Goal: Information Seeking & Learning: Find specific fact

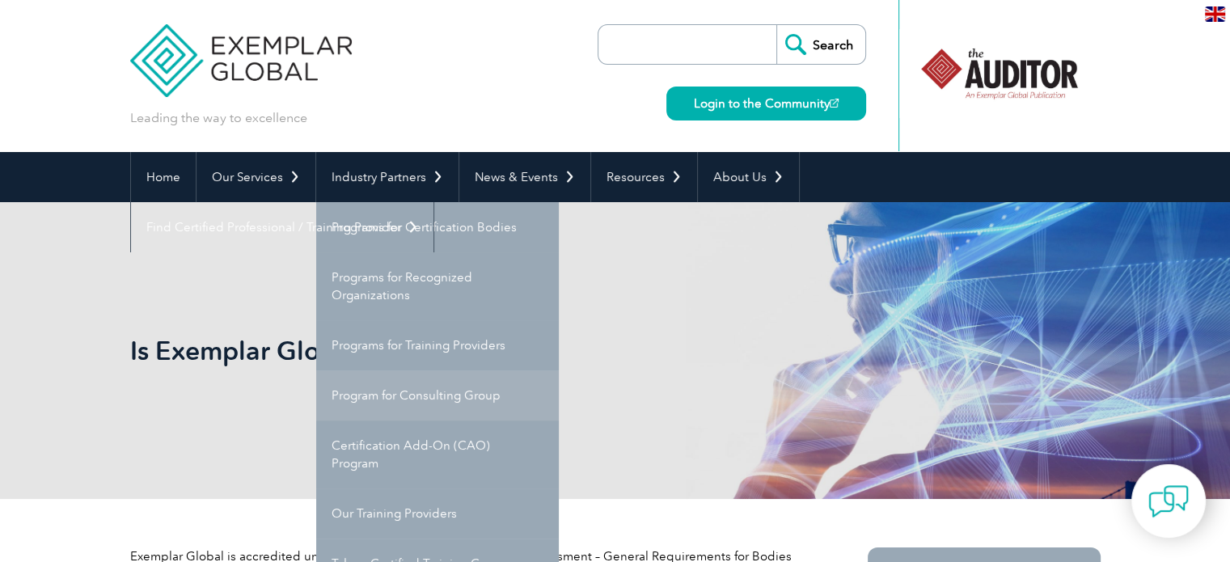
click at [446, 400] on link "Program for Consulting Group" at bounding box center [437, 395] width 243 height 50
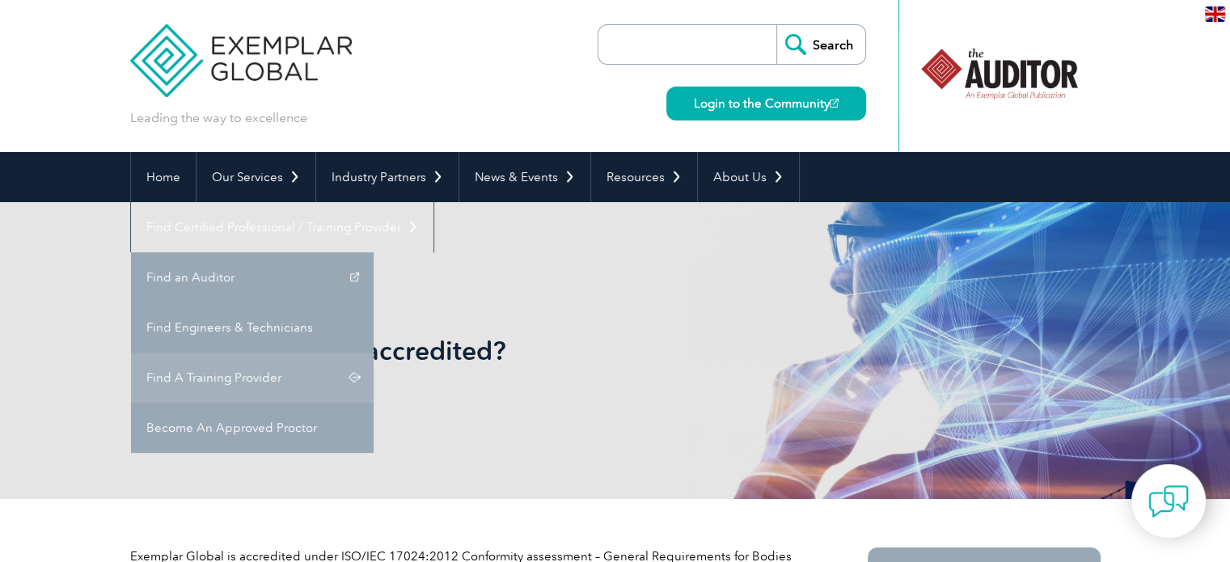
click at [374, 353] on link "Find A Training Provider" at bounding box center [252, 378] width 243 height 50
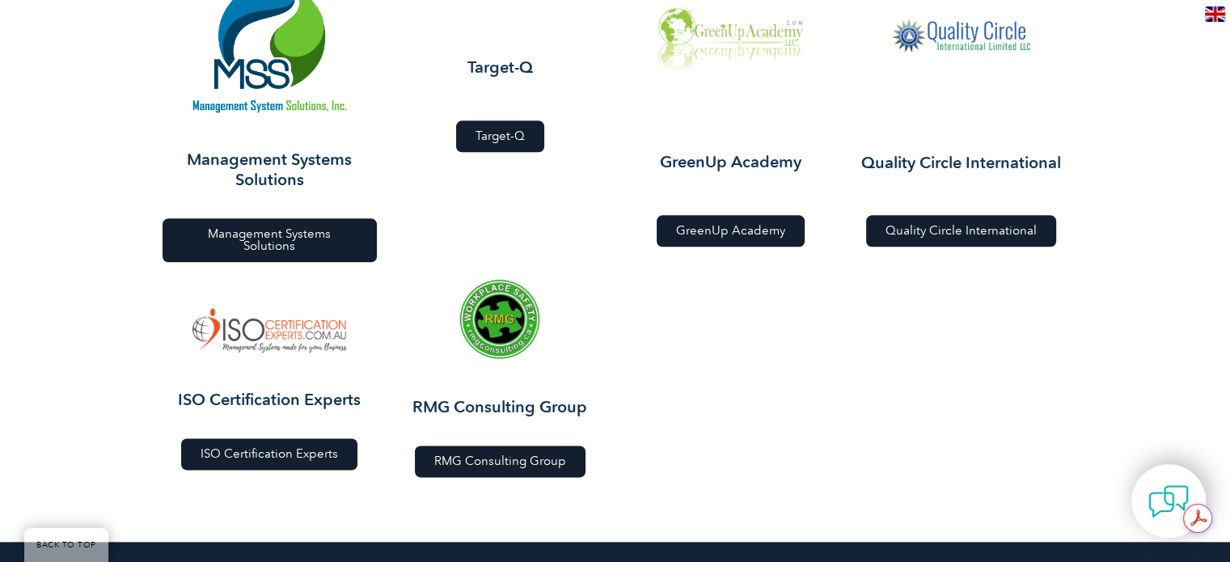
click at [291, 308] on img at bounding box center [270, 330] width 154 height 44
click at [290, 390] on h3 "ISO Certification Experts" at bounding box center [270, 400] width 214 height 20
click at [290, 448] on span "ISO Certification Experts" at bounding box center [270, 454] width 138 height 12
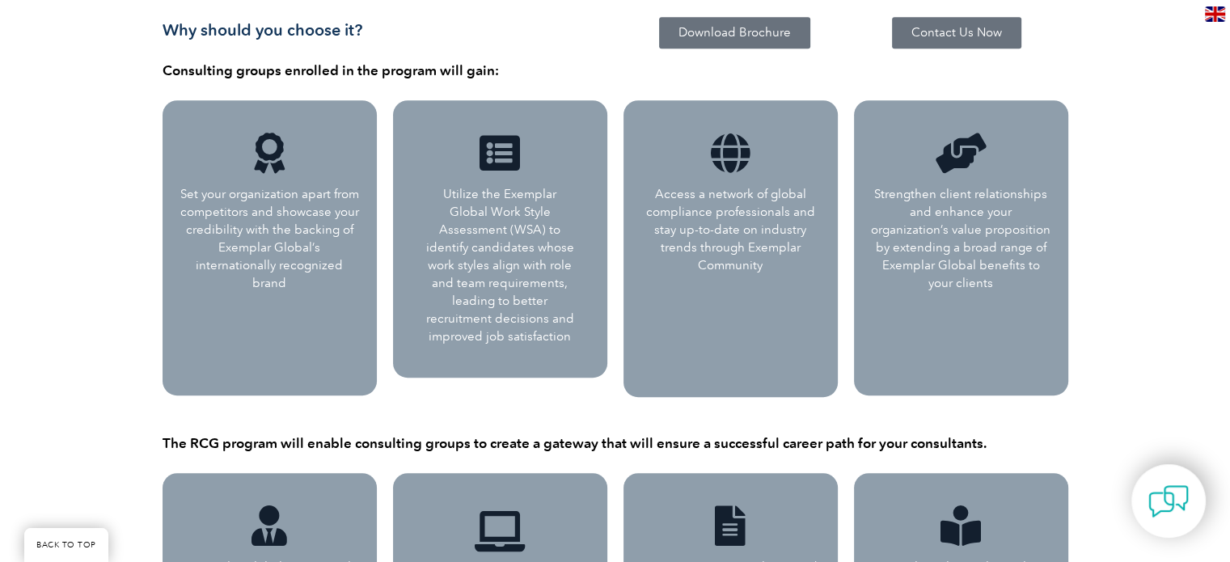
scroll to position [485, 0]
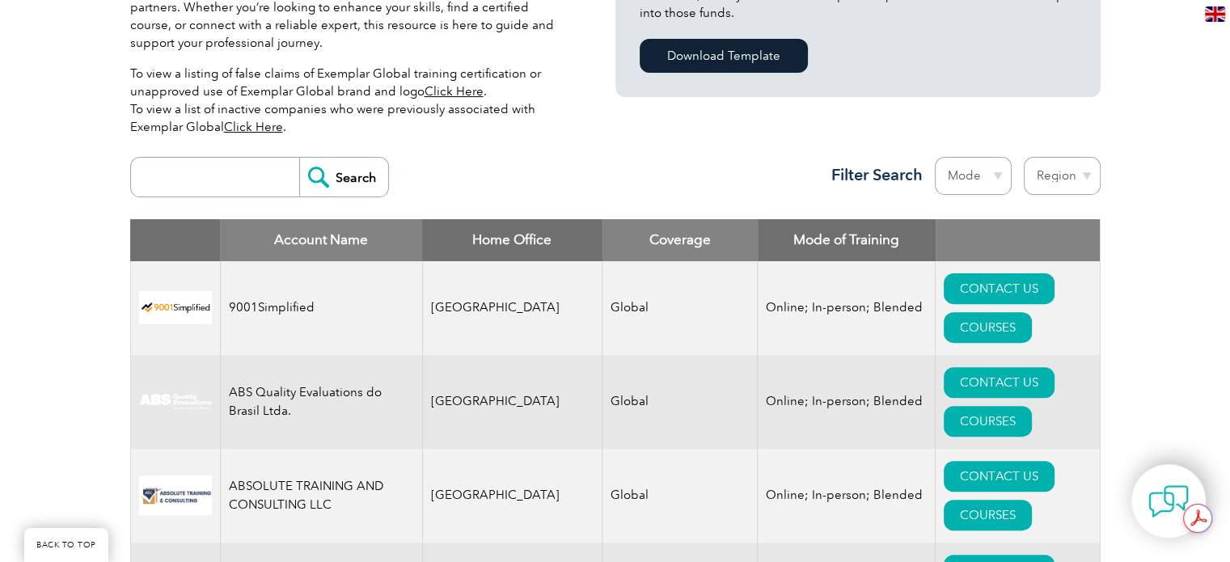
scroll to position [485, 0]
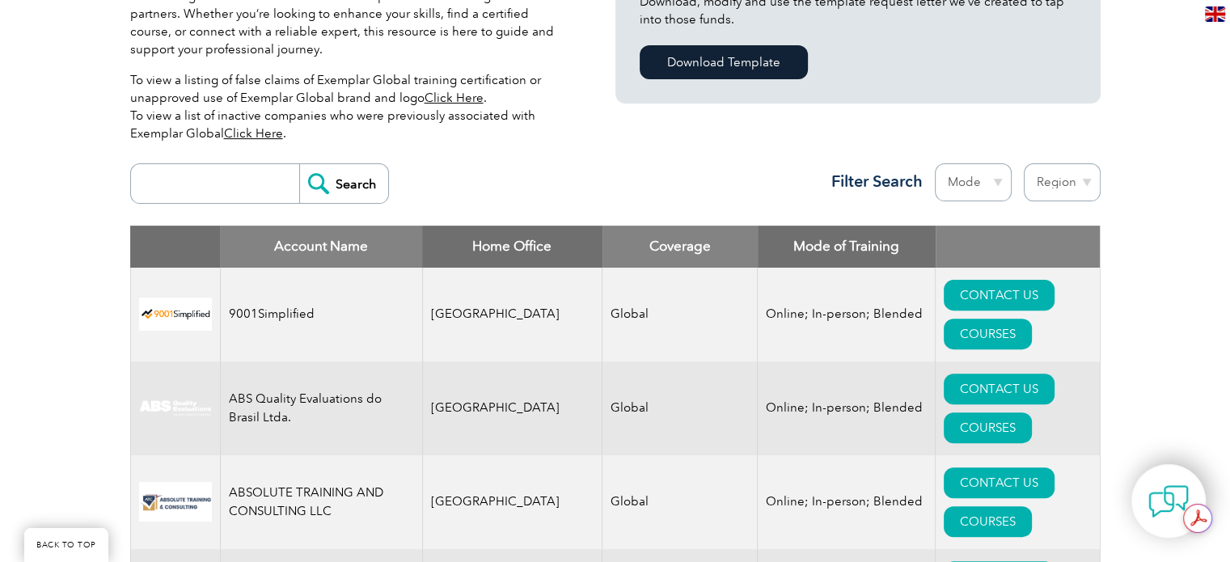
click at [1088, 163] on select "Region Australia Bahrain Bangladesh Brazil Canada Colombia Dominican Republic E…" at bounding box center [1062, 182] width 77 height 38
select select "Pakistan"
click at [1024, 163] on select "Region Australia Bahrain Bangladesh Brazil Canada Colombia Dominican Republic E…" at bounding box center [1062, 182] width 77 height 38
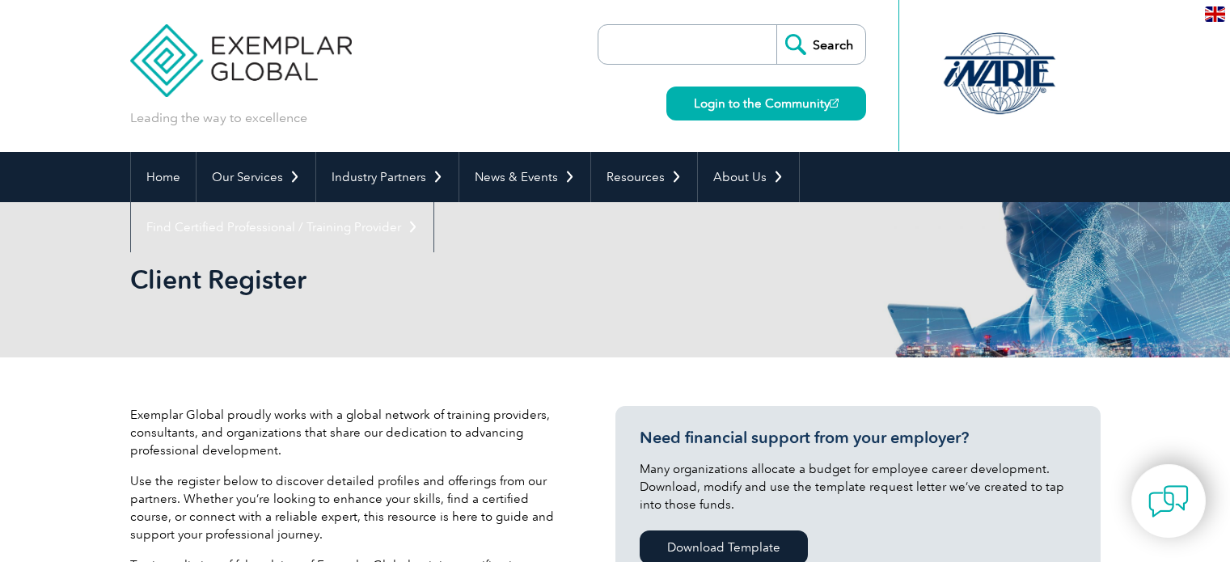
select select "Pakistan"
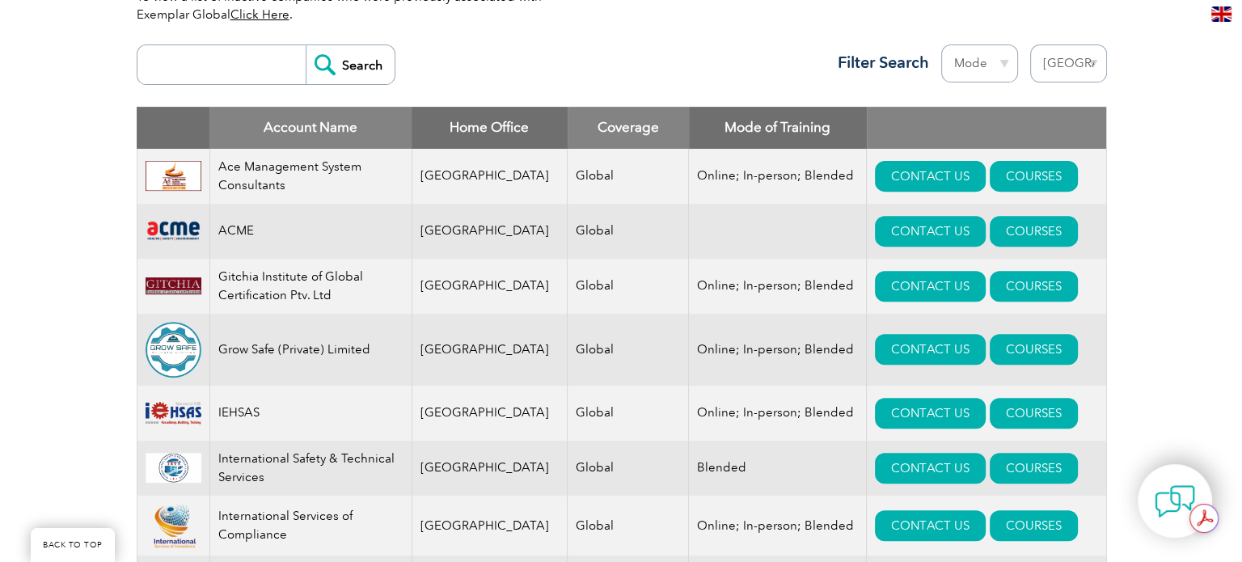
scroll to position [602, 0]
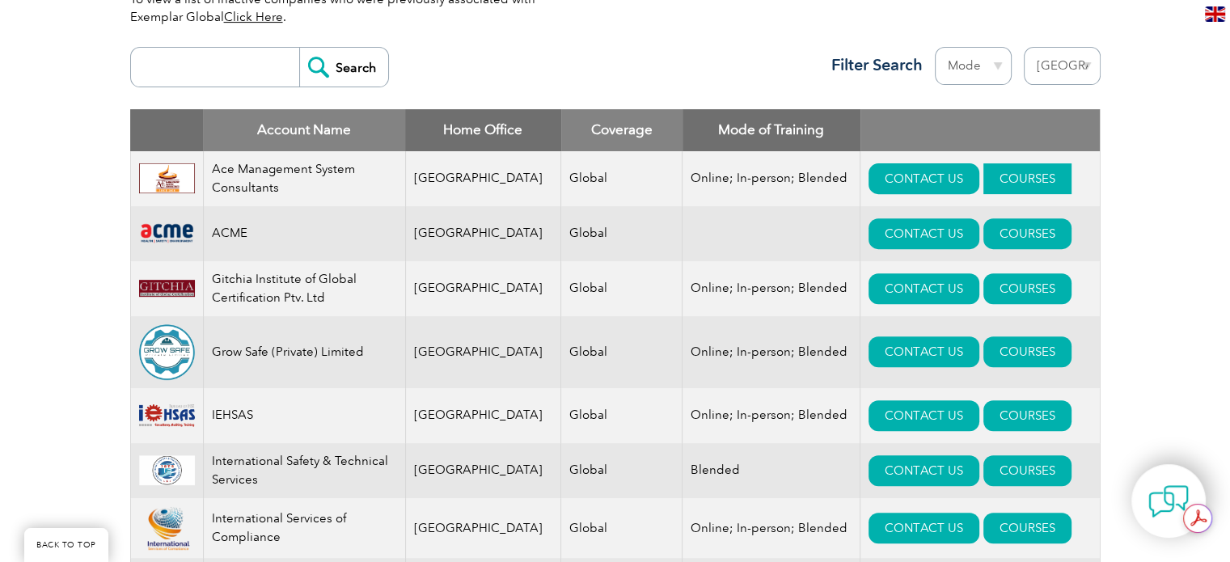
click at [984, 174] on link "COURSES" at bounding box center [1028, 178] width 88 height 31
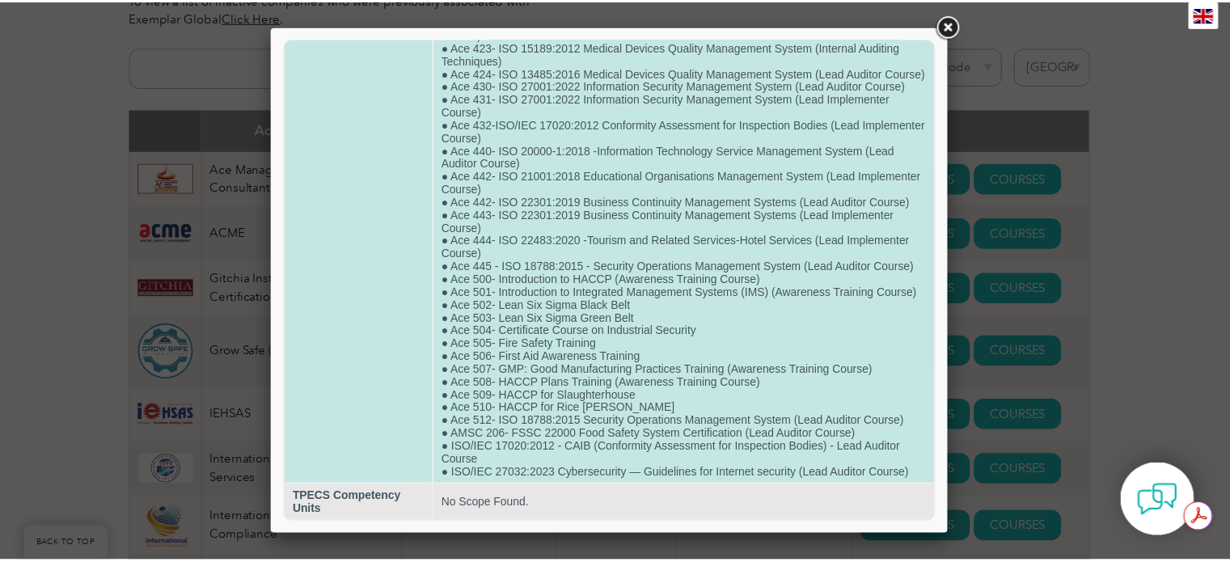
scroll to position [585, 0]
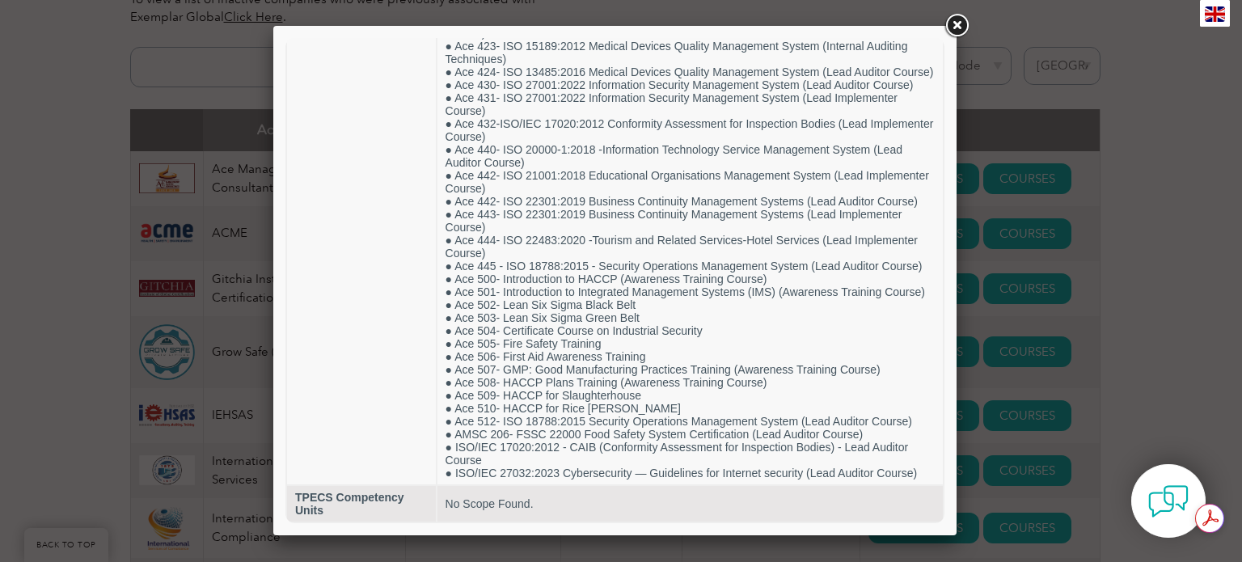
click at [958, 30] on link at bounding box center [956, 25] width 29 height 29
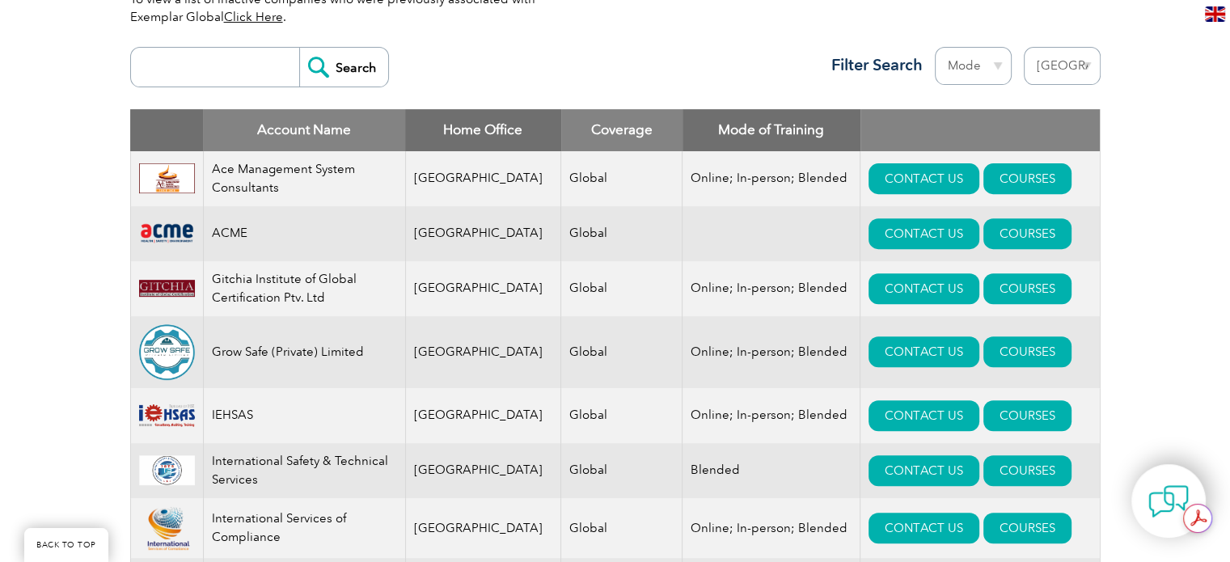
click at [177, 184] on img at bounding box center [167, 178] width 56 height 31
click at [253, 176] on td "Ace Management System Consultants" at bounding box center [304, 178] width 202 height 55
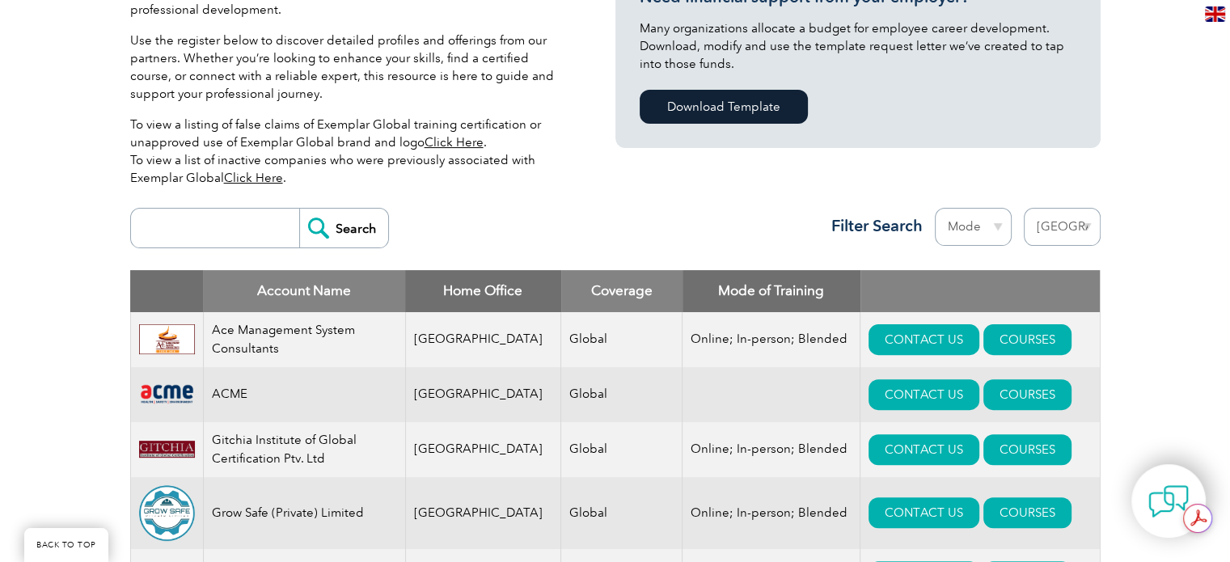
scroll to position [359, 0]
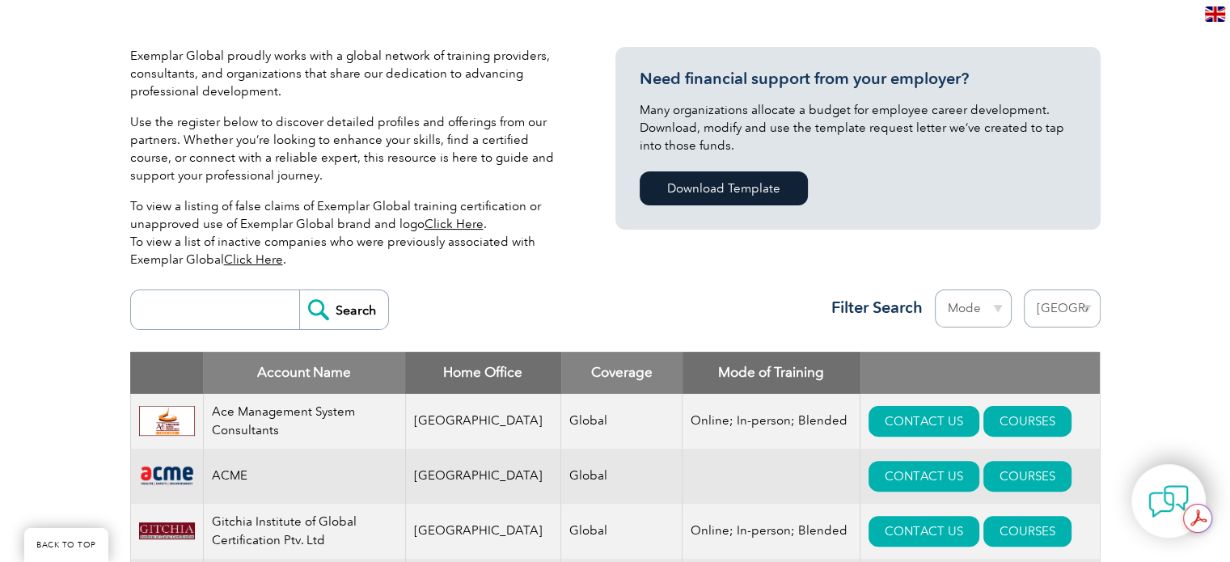
click at [178, 310] on input "search" at bounding box center [219, 309] width 160 height 39
type input "bilal"
click at [299, 290] on input "Search" at bounding box center [343, 309] width 89 height 39
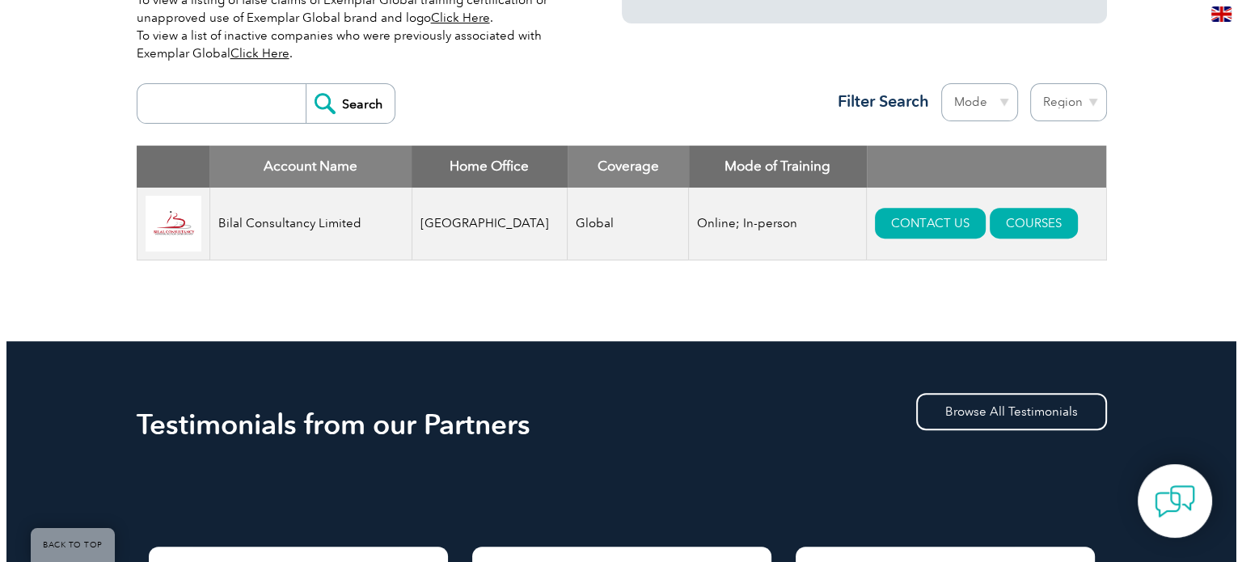
scroll to position [566, 0]
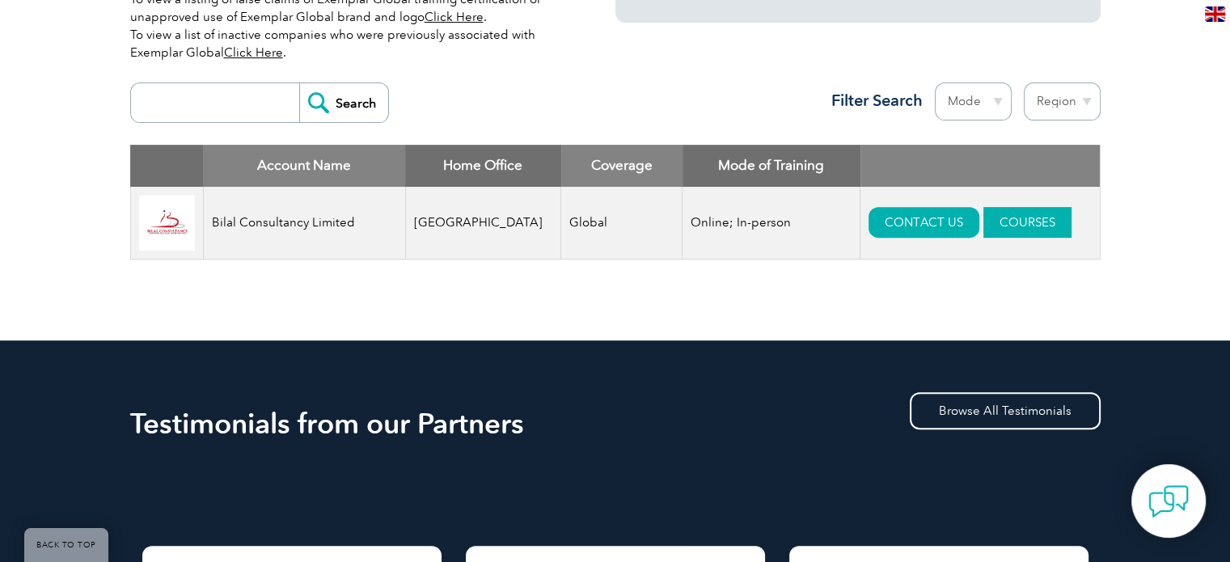
click at [996, 218] on link "COURSES" at bounding box center [1028, 222] width 88 height 31
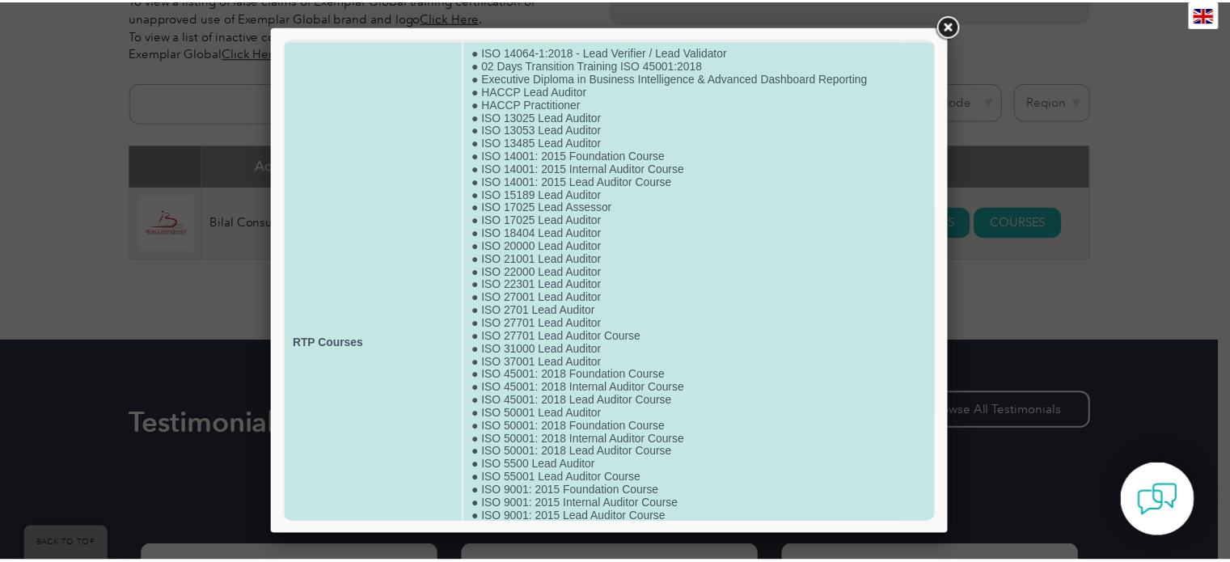
scroll to position [0, 0]
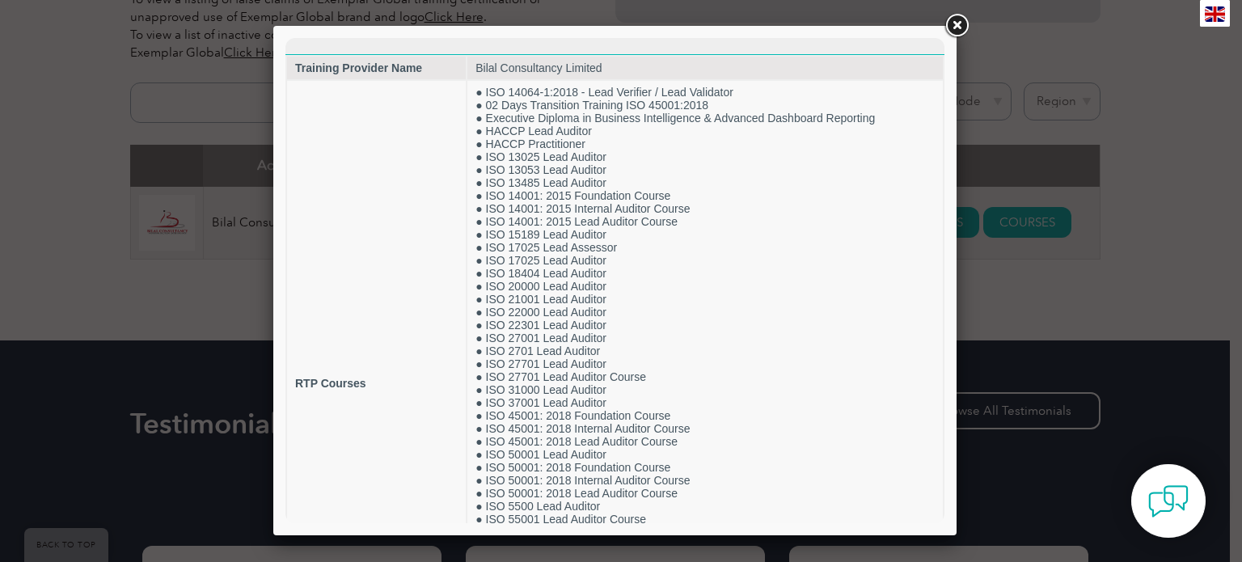
click at [958, 28] on link at bounding box center [956, 25] width 29 height 29
